Goal: Information Seeking & Learning: Check status

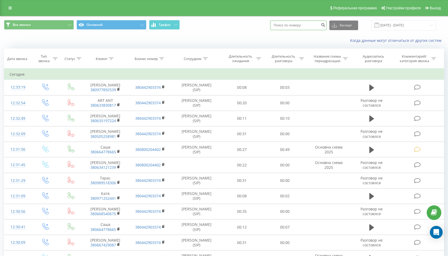
click at [298, 30] on input at bounding box center [298, 26] width 57 height 10
paste input "+380(98)382-23-68"
type input "380983822368"
